Goal: Task Accomplishment & Management: Use online tool/utility

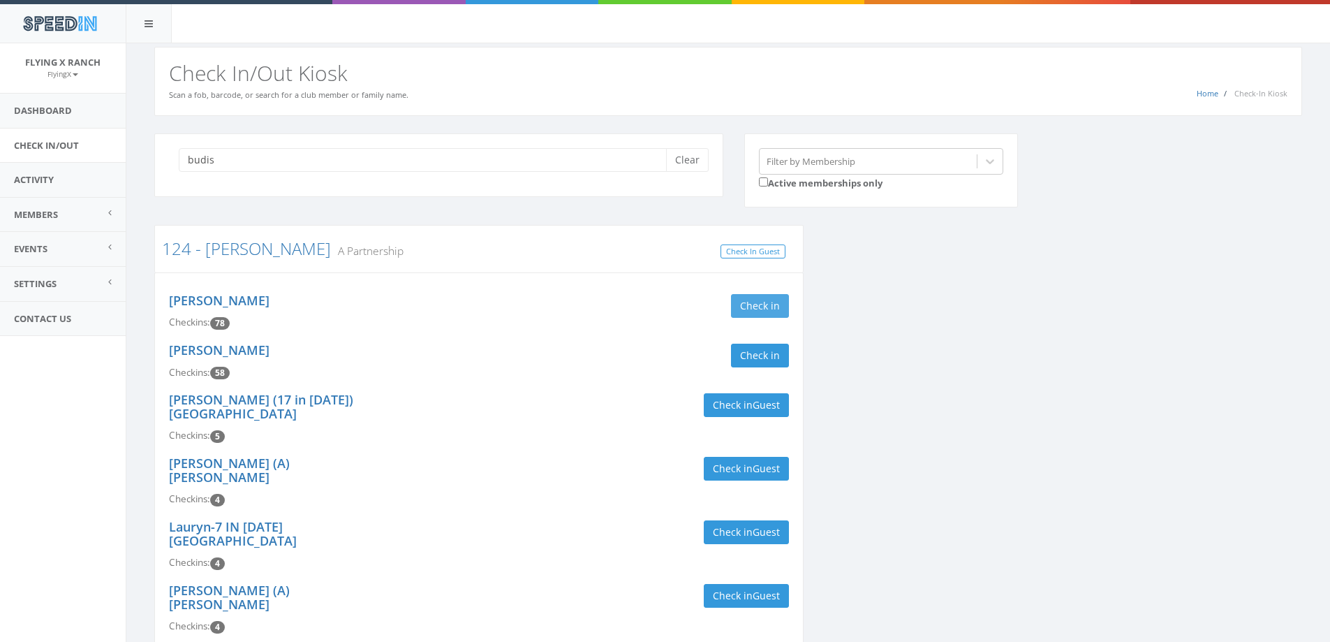
type input "budis"
click at [767, 302] on button "Check in" at bounding box center [760, 306] width 58 height 24
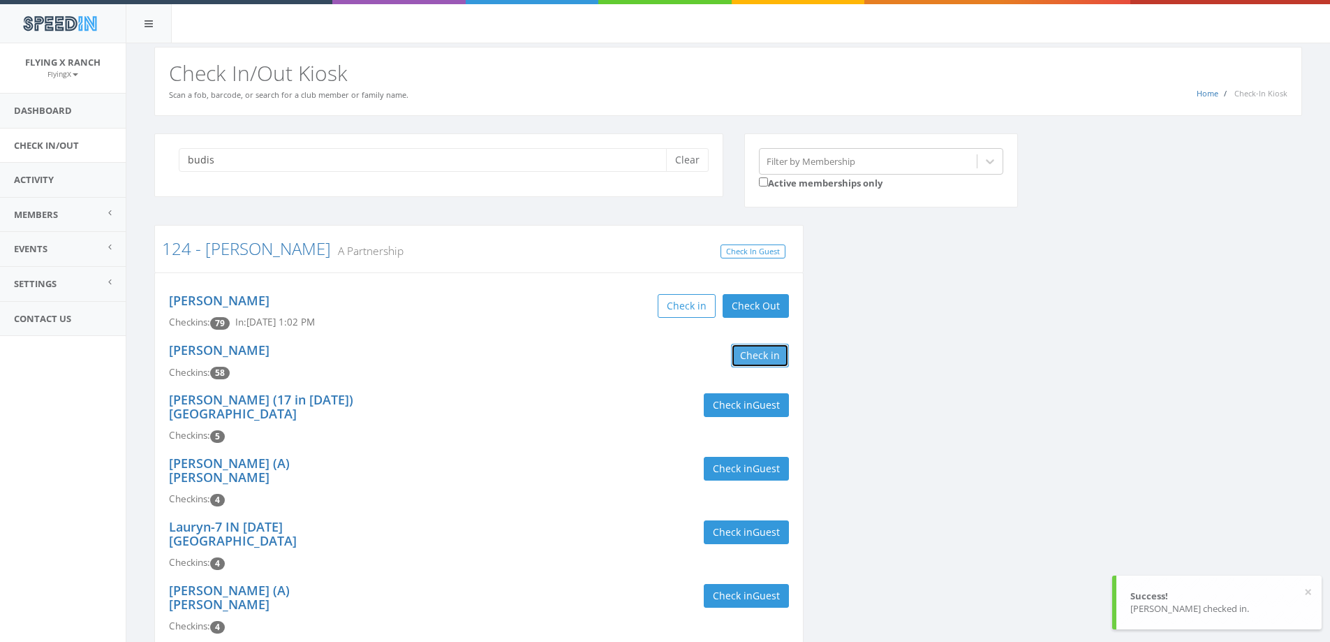
click at [763, 356] on button "Check in" at bounding box center [760, 356] width 58 height 24
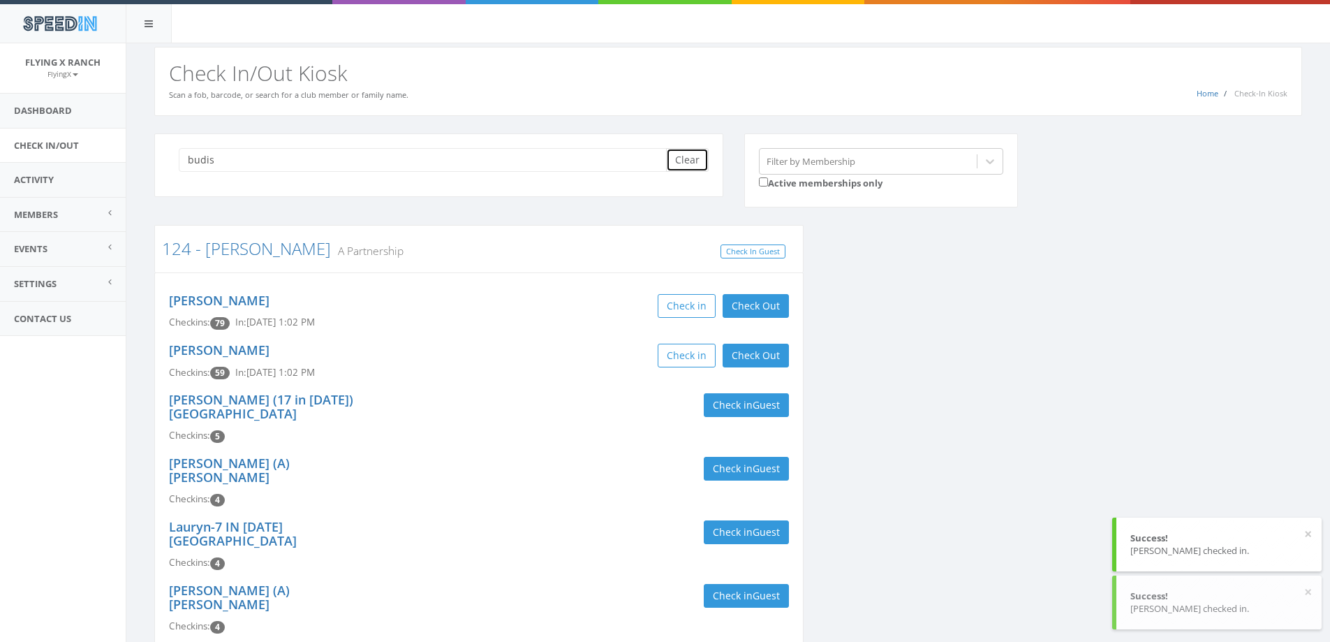
click at [688, 165] on button "Clear" at bounding box center [687, 160] width 43 height 24
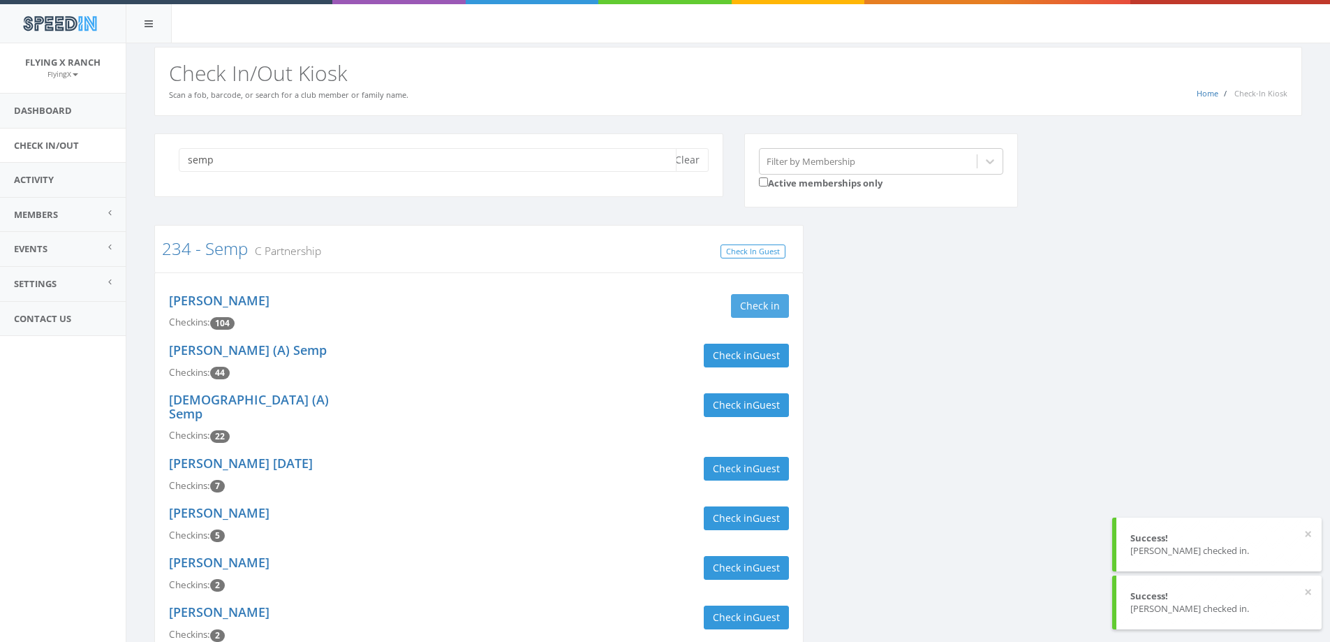
type input "semp"
click at [767, 304] on button "Check in" at bounding box center [760, 306] width 58 height 24
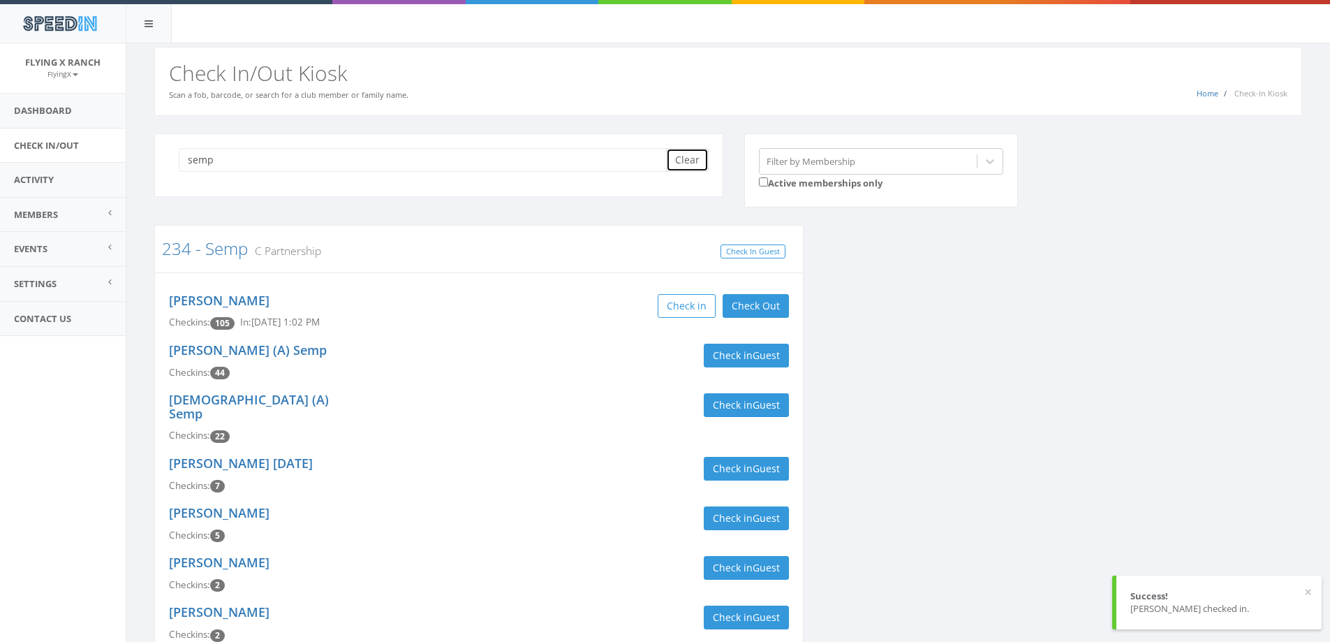
click at [691, 166] on button "Clear" at bounding box center [687, 160] width 43 height 24
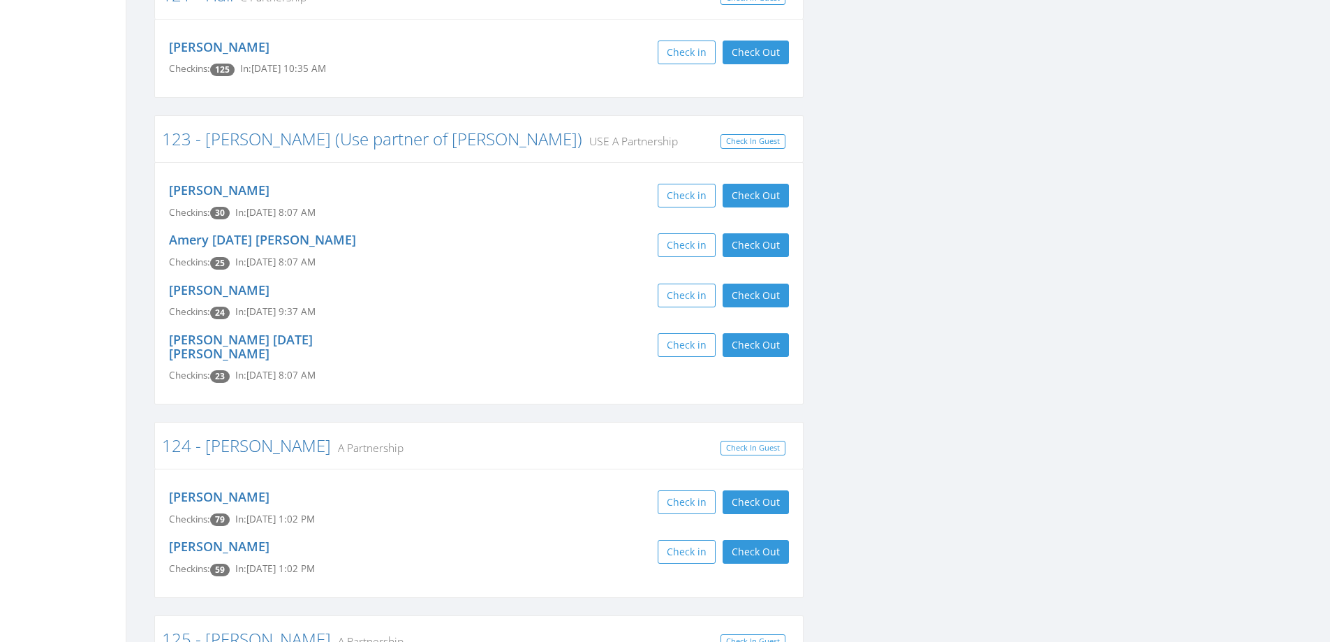
scroll to position [768, 0]
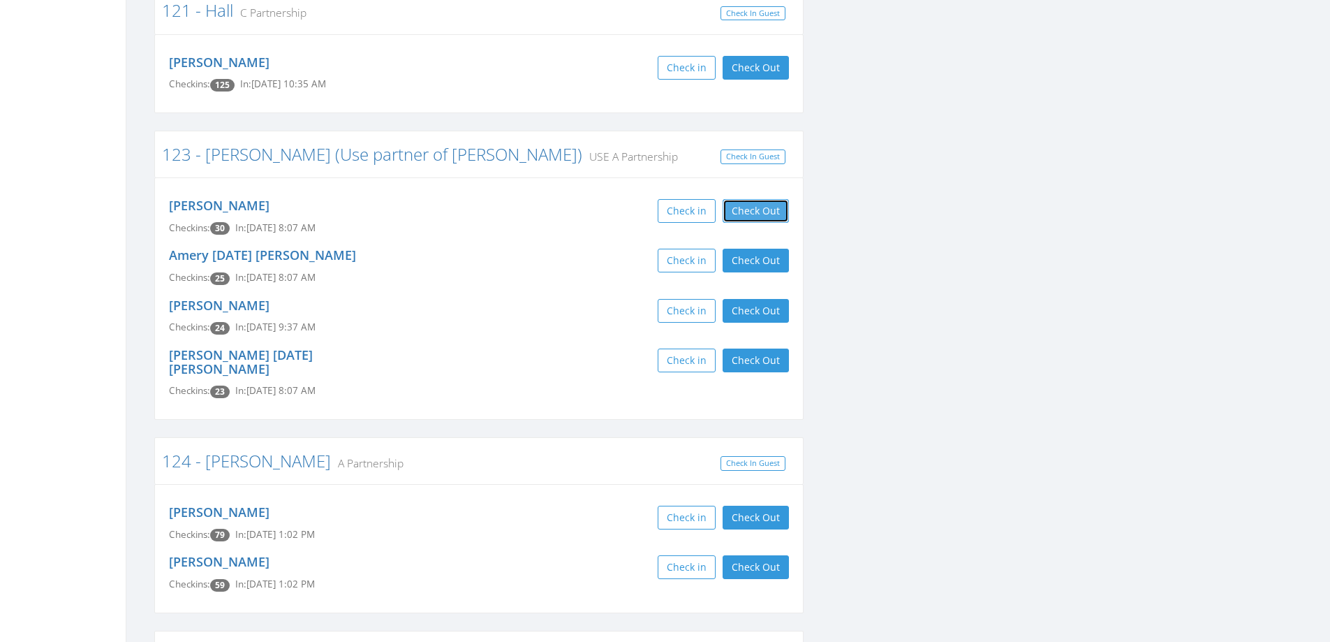
click at [757, 205] on button "Check Out" at bounding box center [756, 211] width 66 height 24
click at [754, 255] on button "Check Out" at bounding box center [756, 261] width 66 height 24
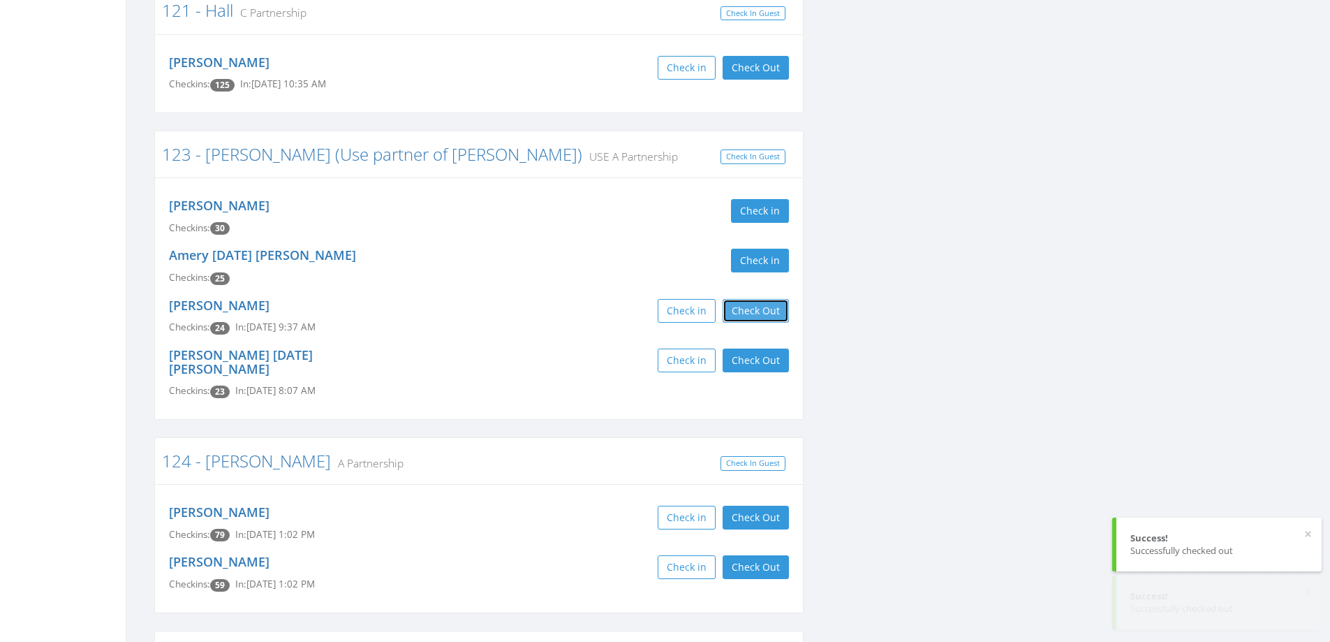
drag, startPoint x: 751, startPoint y: 315, endPoint x: 751, endPoint y: 342, distance: 26.5
click at [751, 325] on div "[PERSON_NAME] Checkins: 24 In: [DATE] 9:37 AM Check in Check Out Check Out" at bounding box center [479, 317] width 641 height 50
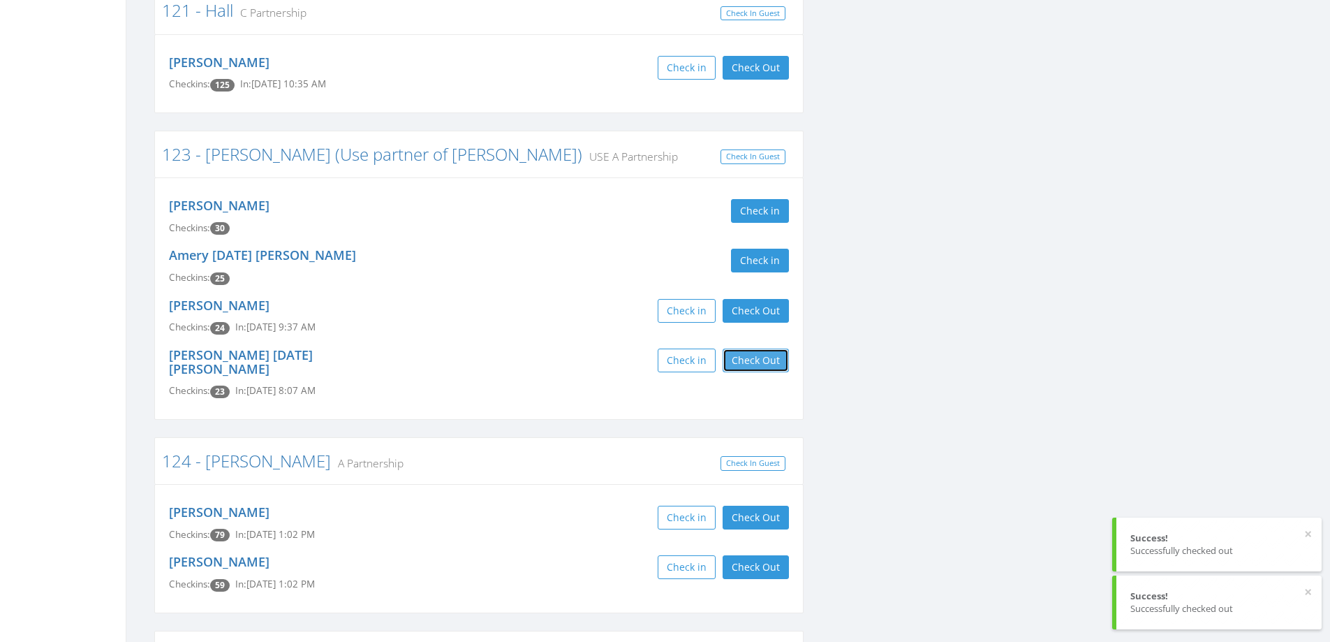
click at [751, 361] on button "Check Out" at bounding box center [756, 360] width 66 height 24
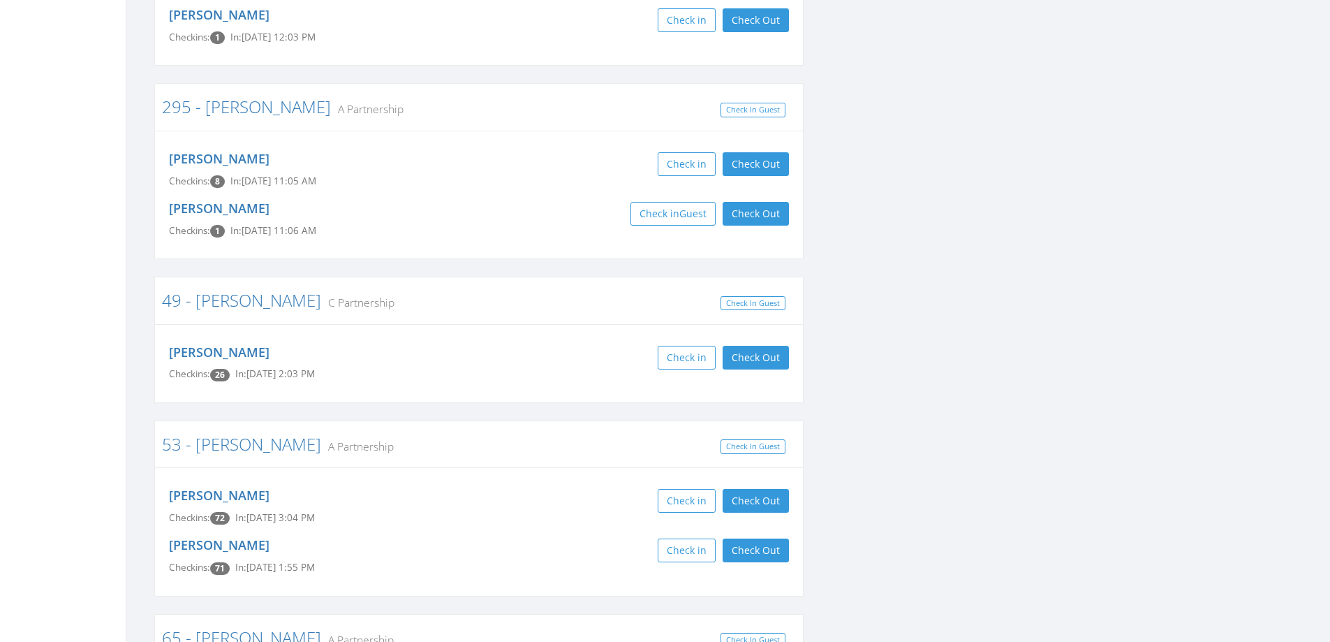
scroll to position [3981, 0]
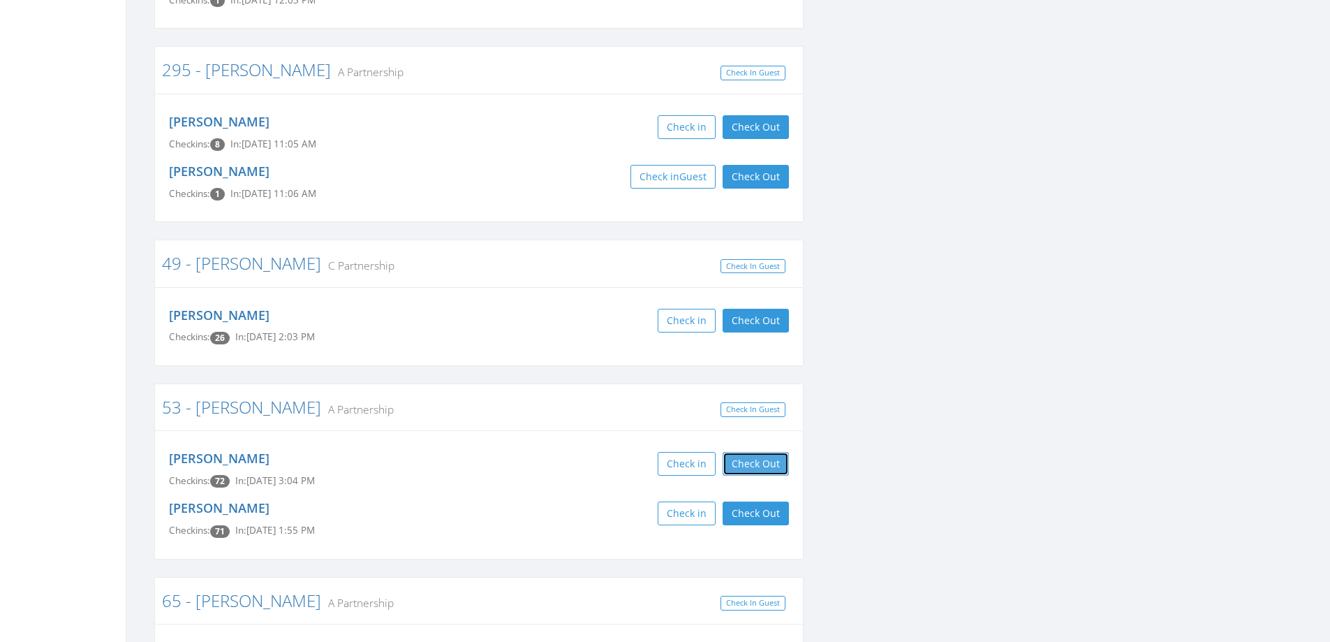
click at [756, 452] on button "Check Out" at bounding box center [756, 464] width 66 height 24
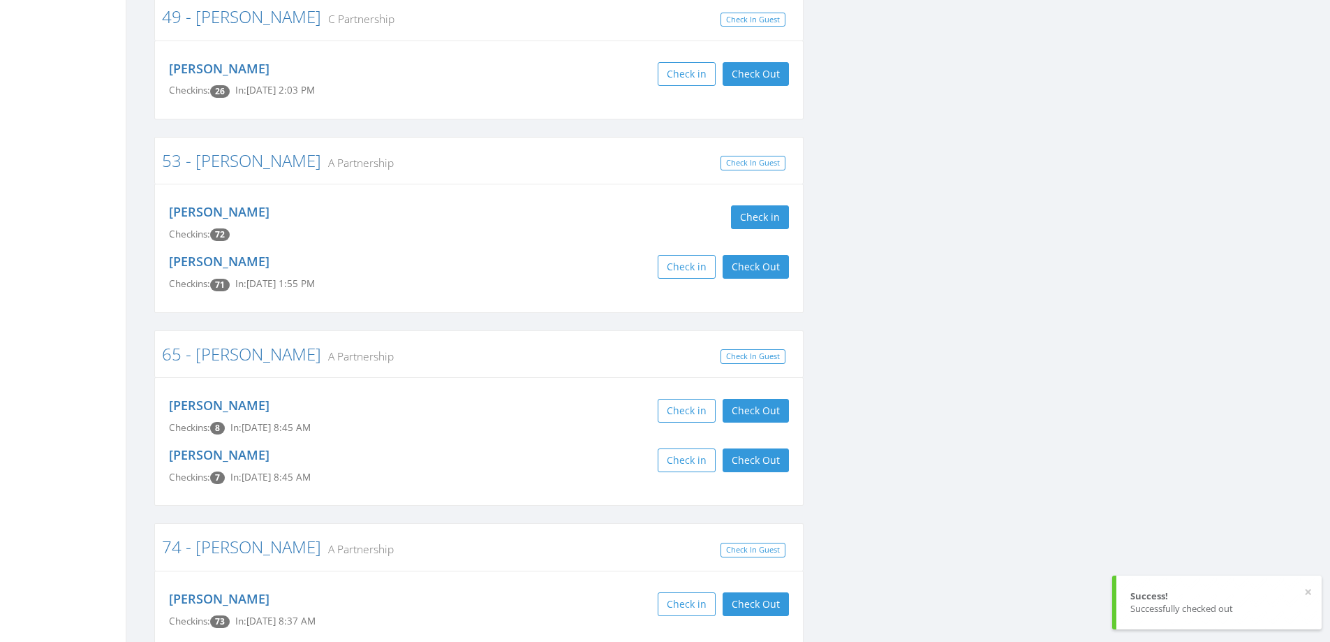
scroll to position [4330, 0]
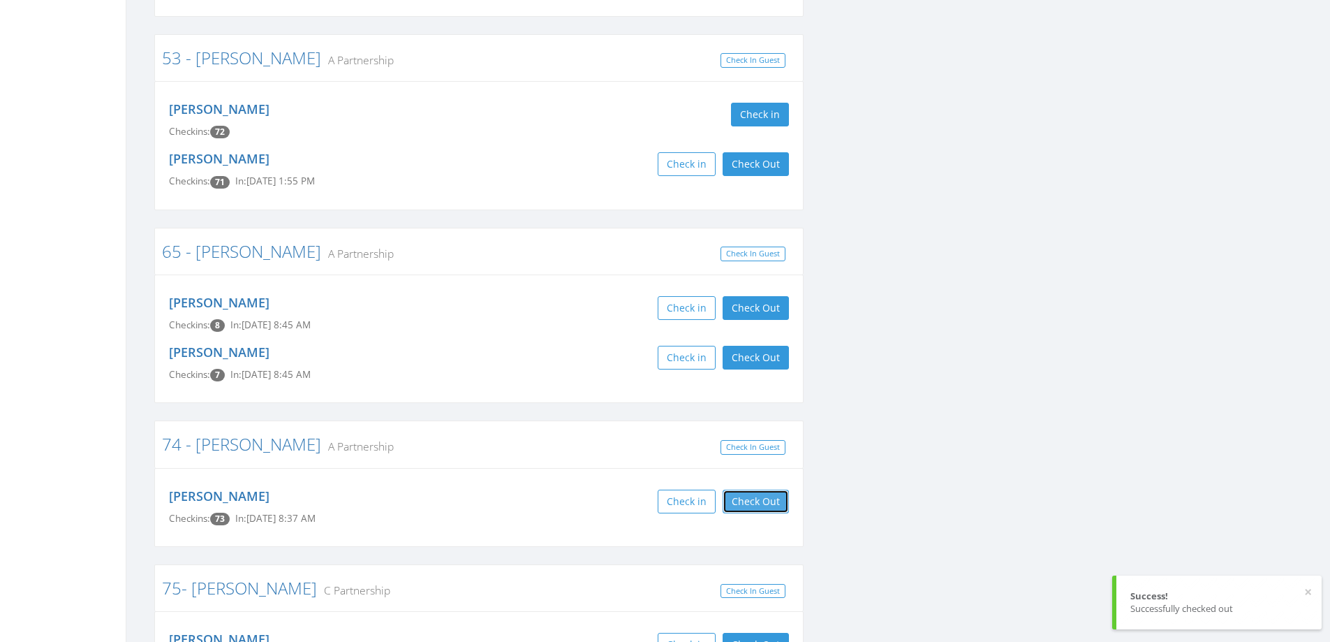
click at [747, 490] on button "Check Out" at bounding box center [756, 502] width 66 height 24
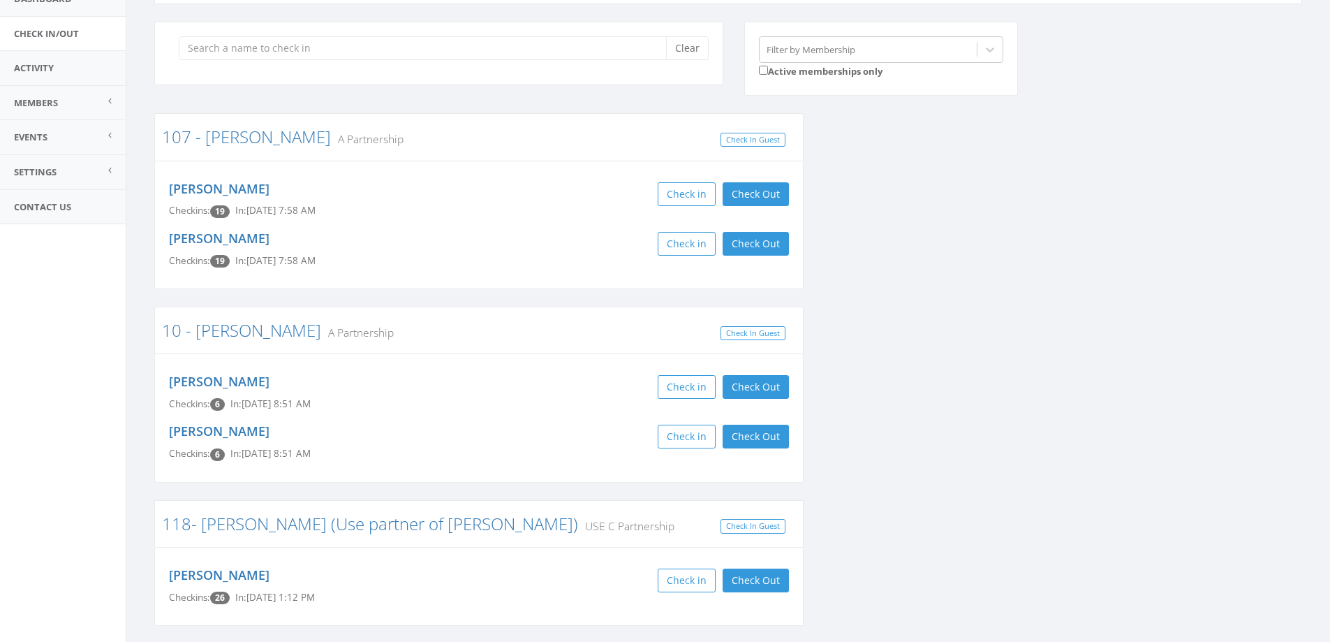
scroll to position [0, 0]
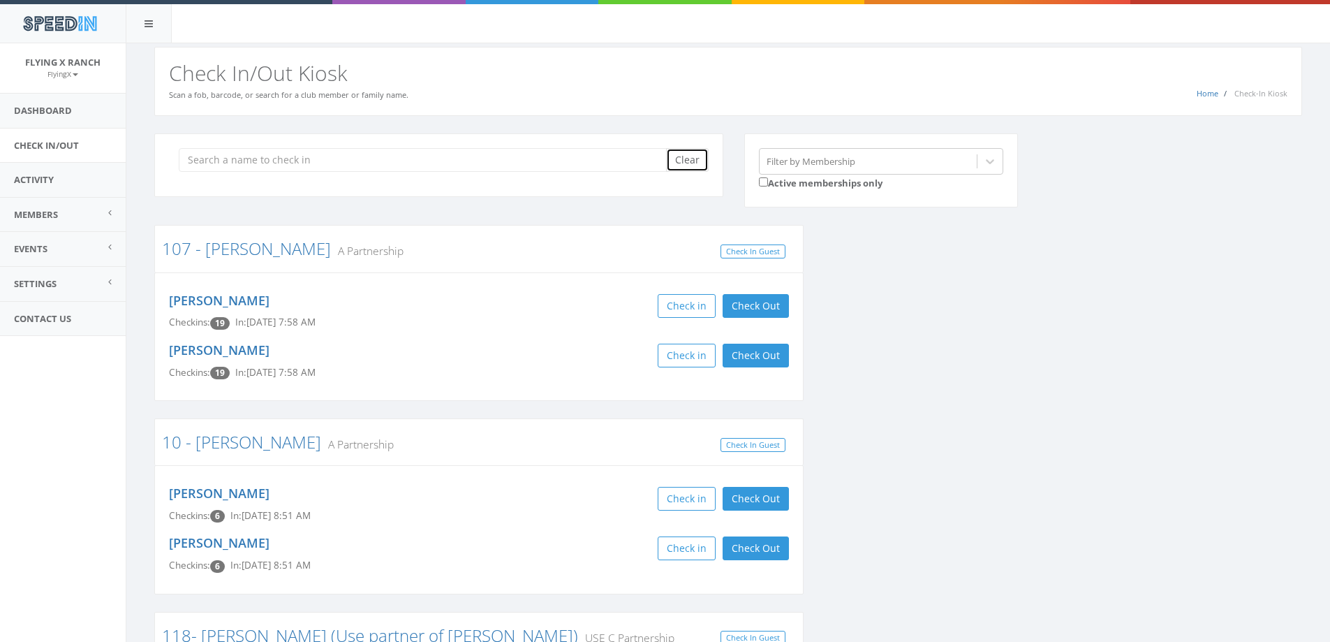
click at [701, 157] on button "Clear" at bounding box center [687, 160] width 43 height 24
